Goal: Information Seeking & Learning: Learn about a topic

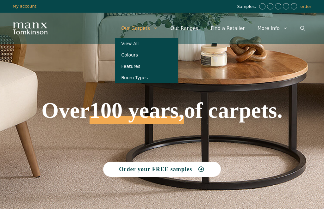
click at [147, 44] on link "View All" at bounding box center [146, 43] width 63 height 11
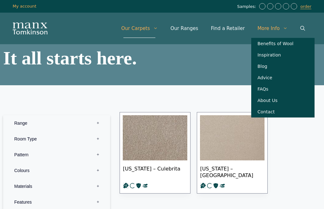
click at [265, 88] on link "FAQs" at bounding box center [282, 88] width 63 height 11
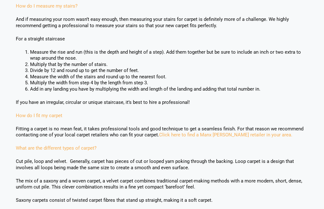
scroll to position [217, 0]
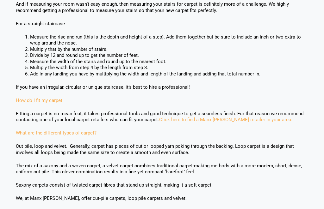
click at [13, 174] on div "How can I order a sample? To order a free carpet sample, visit our order sample…" at bounding box center [162, 196] width 298 height 657
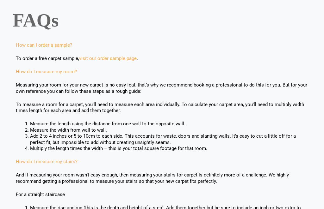
scroll to position [0, 0]
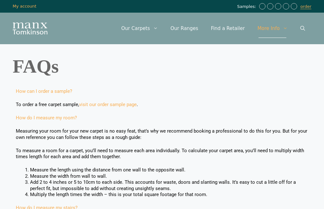
click at [301, 28] on icon "Open Search Bar" at bounding box center [302, 28] width 5 height 5
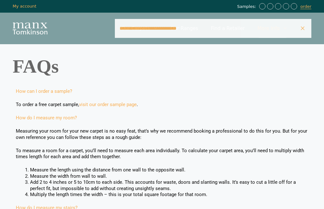
type input "**********"
